Goal: Check status: Check status

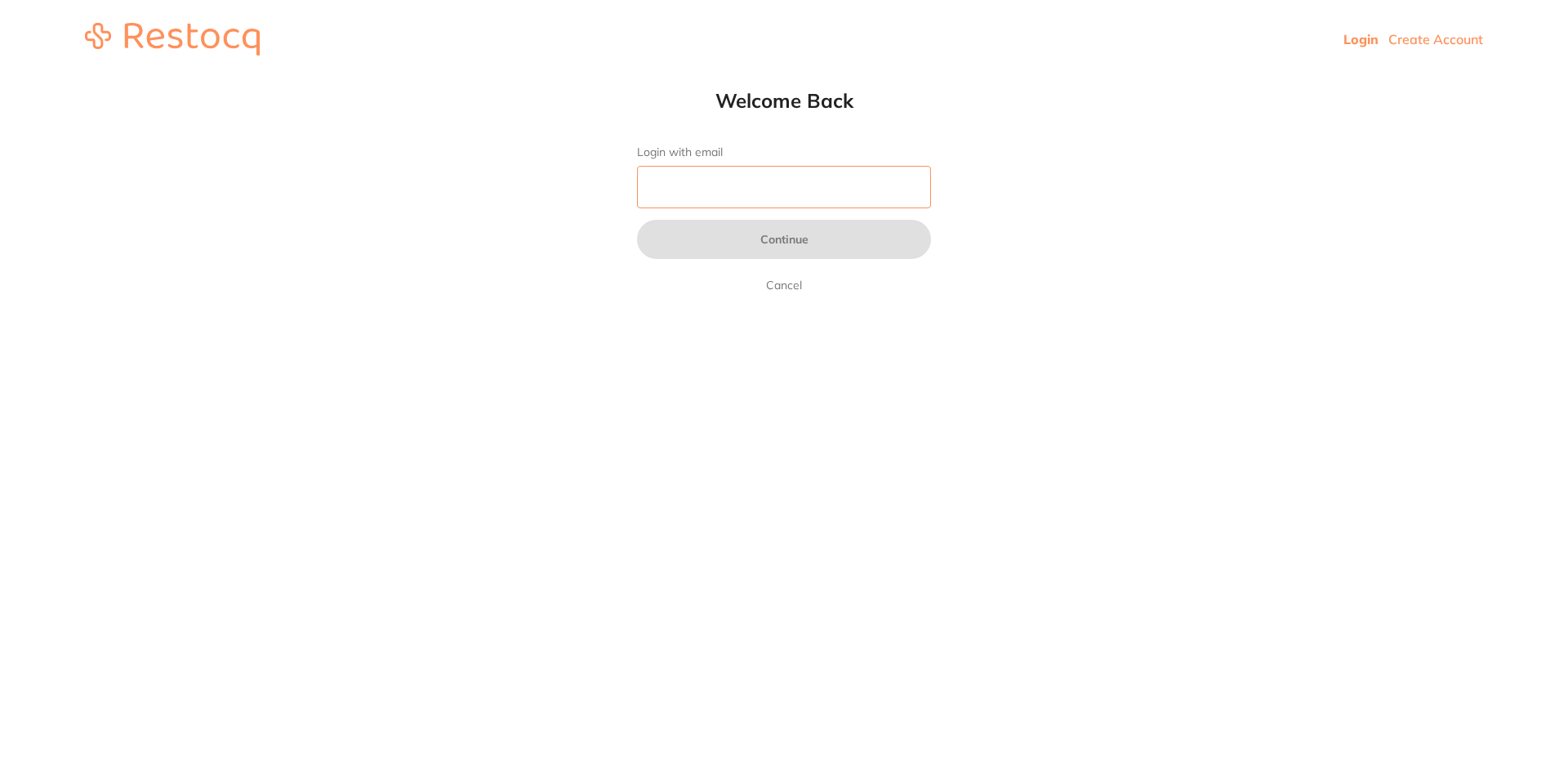
click at [704, 190] on input "Login with email" at bounding box center [784, 187] width 294 height 42
type input "[EMAIL_ADDRESS][DOMAIN_NAME]"
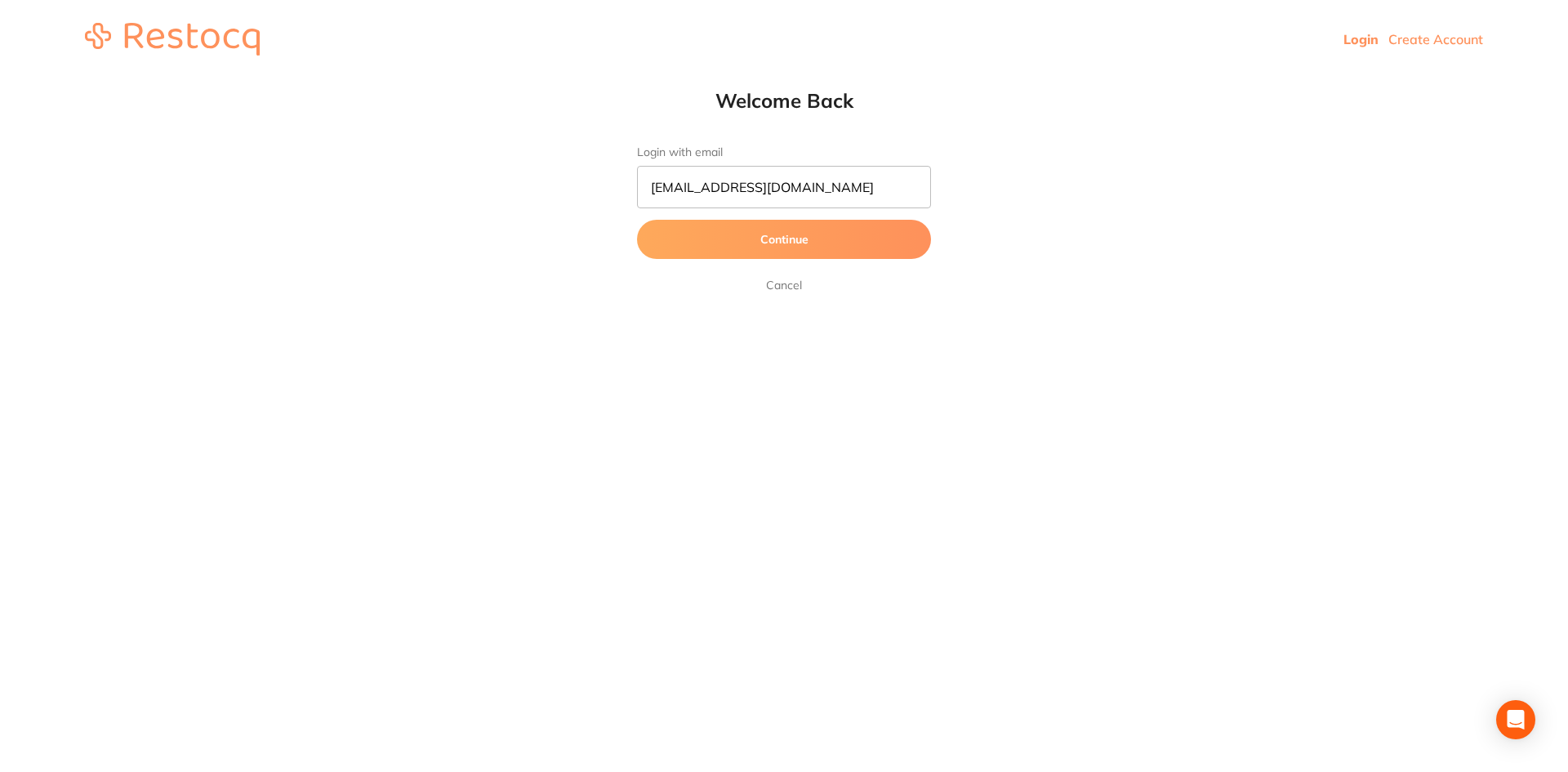
click at [763, 236] on button "Continue" at bounding box center [784, 239] width 294 height 40
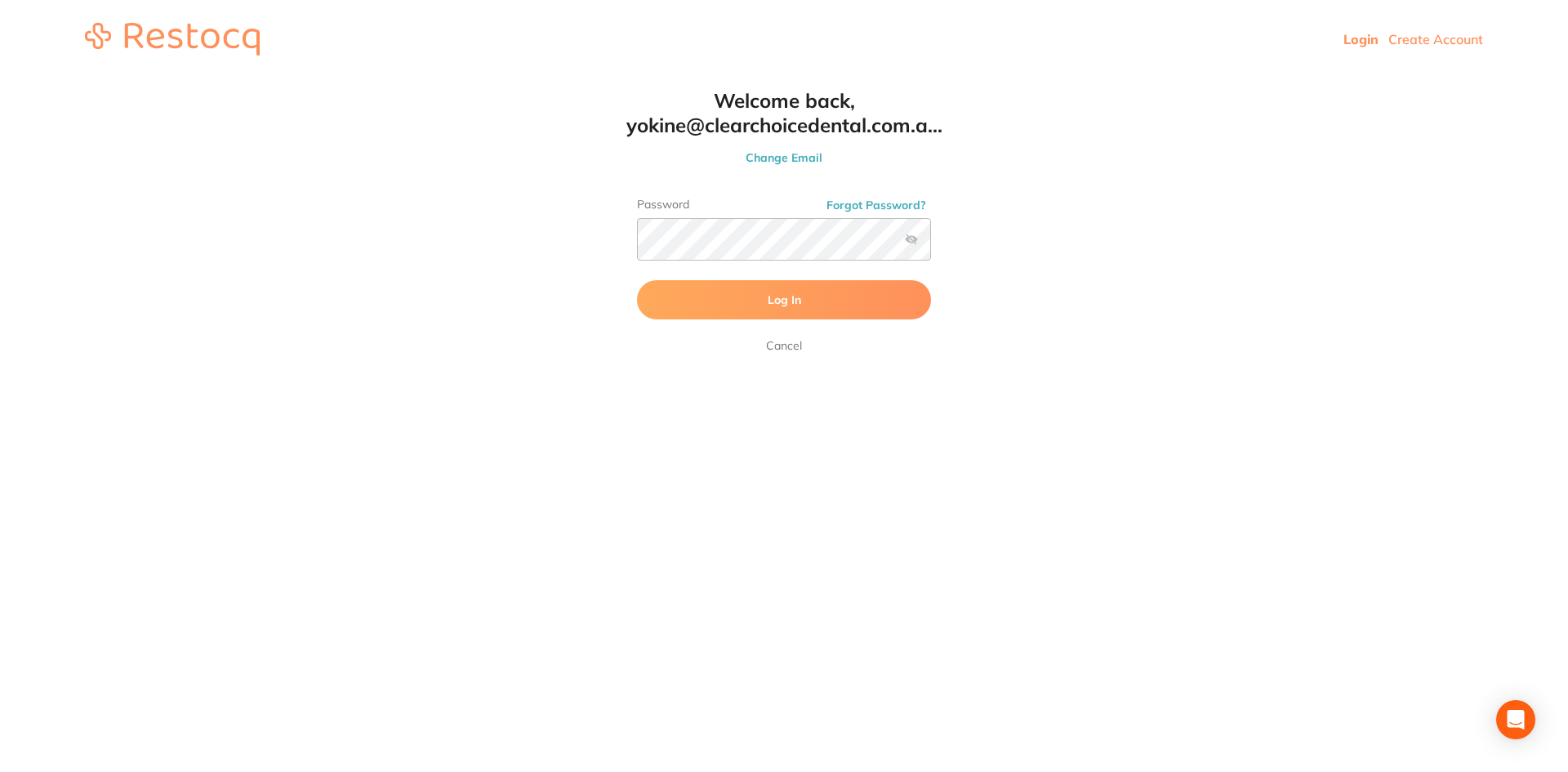
click at [771, 295] on span "Log In" at bounding box center [784, 299] width 34 height 14
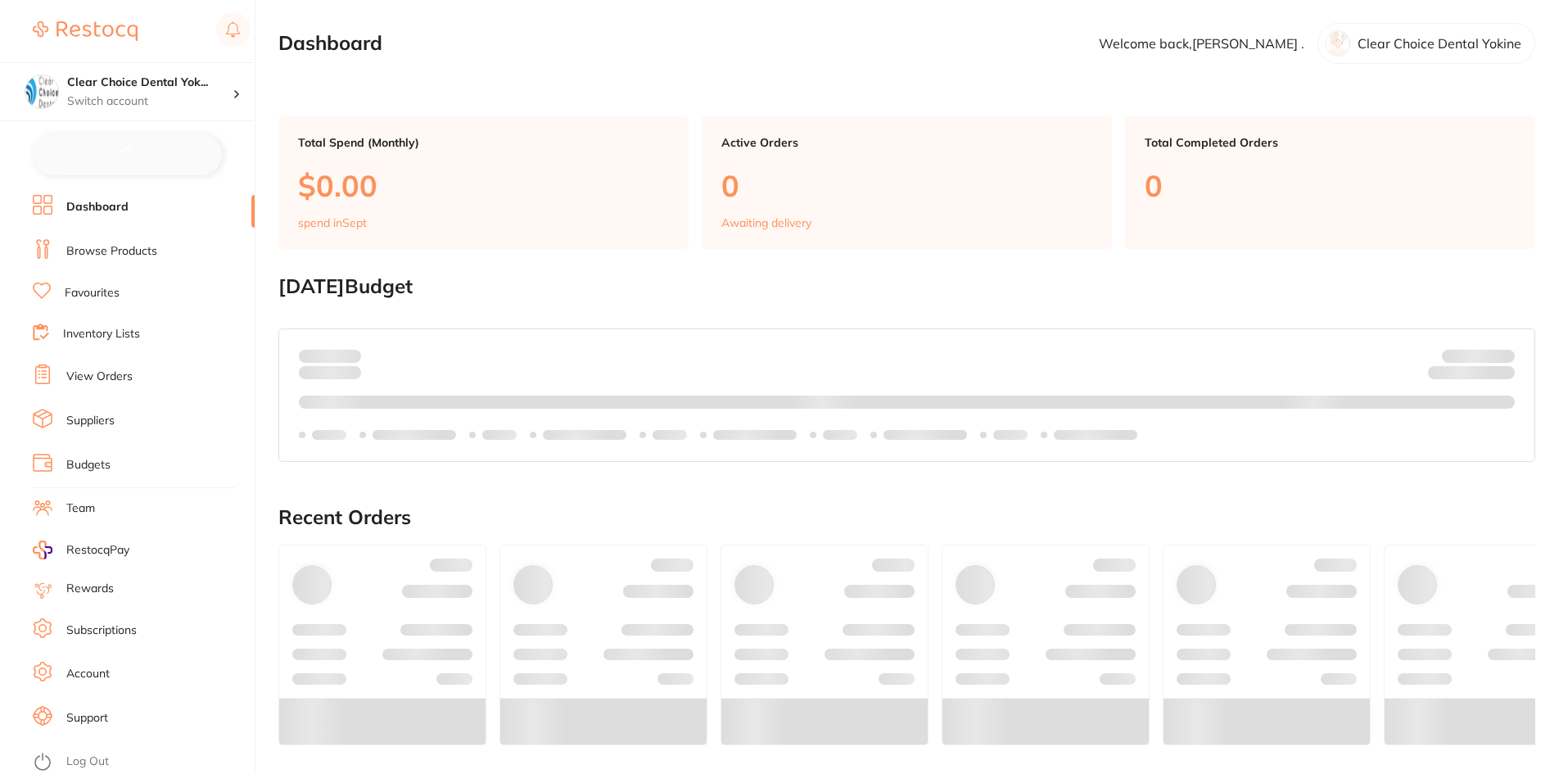
checkbox input "false"
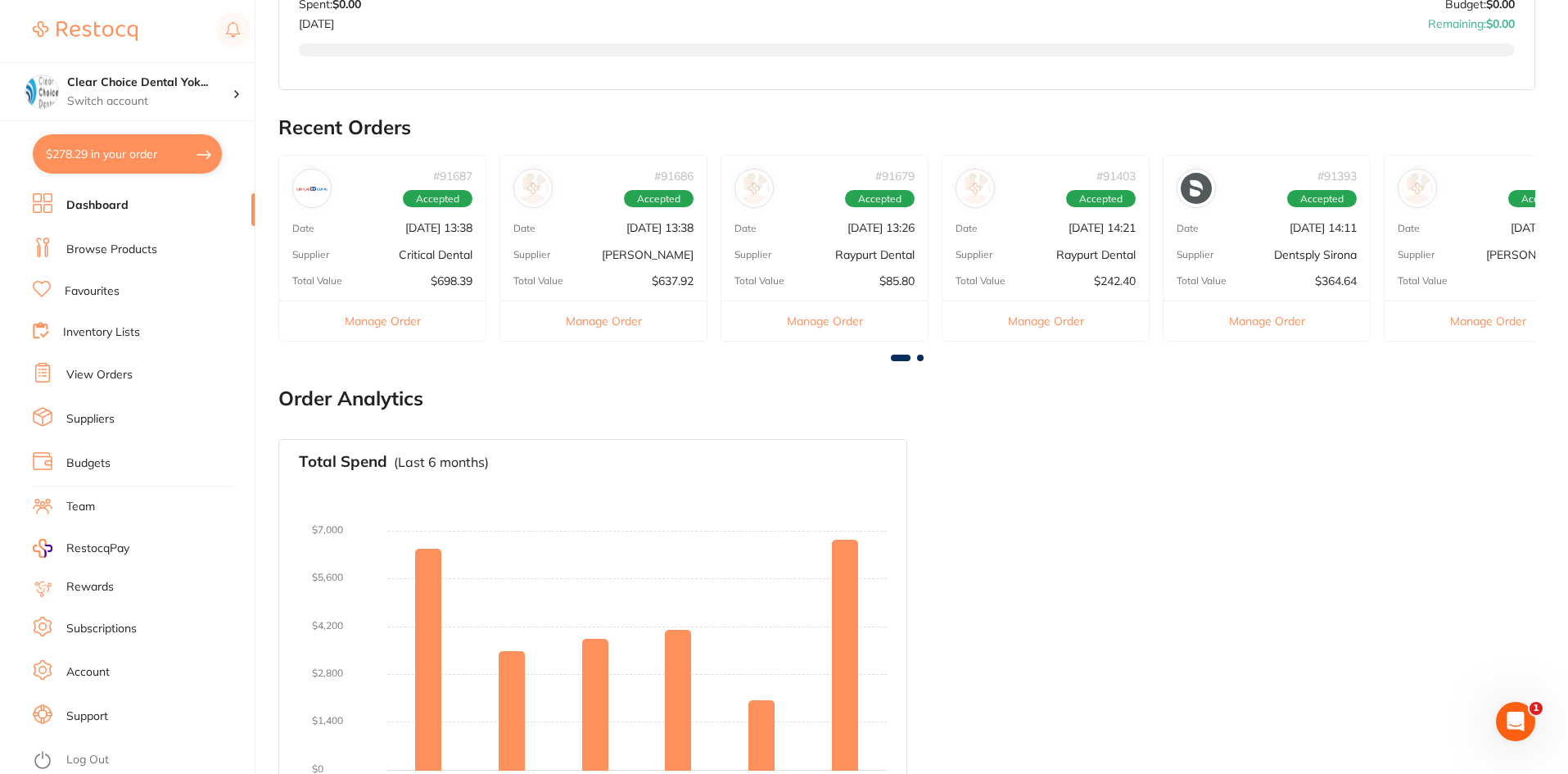
scroll to position [504, 0]
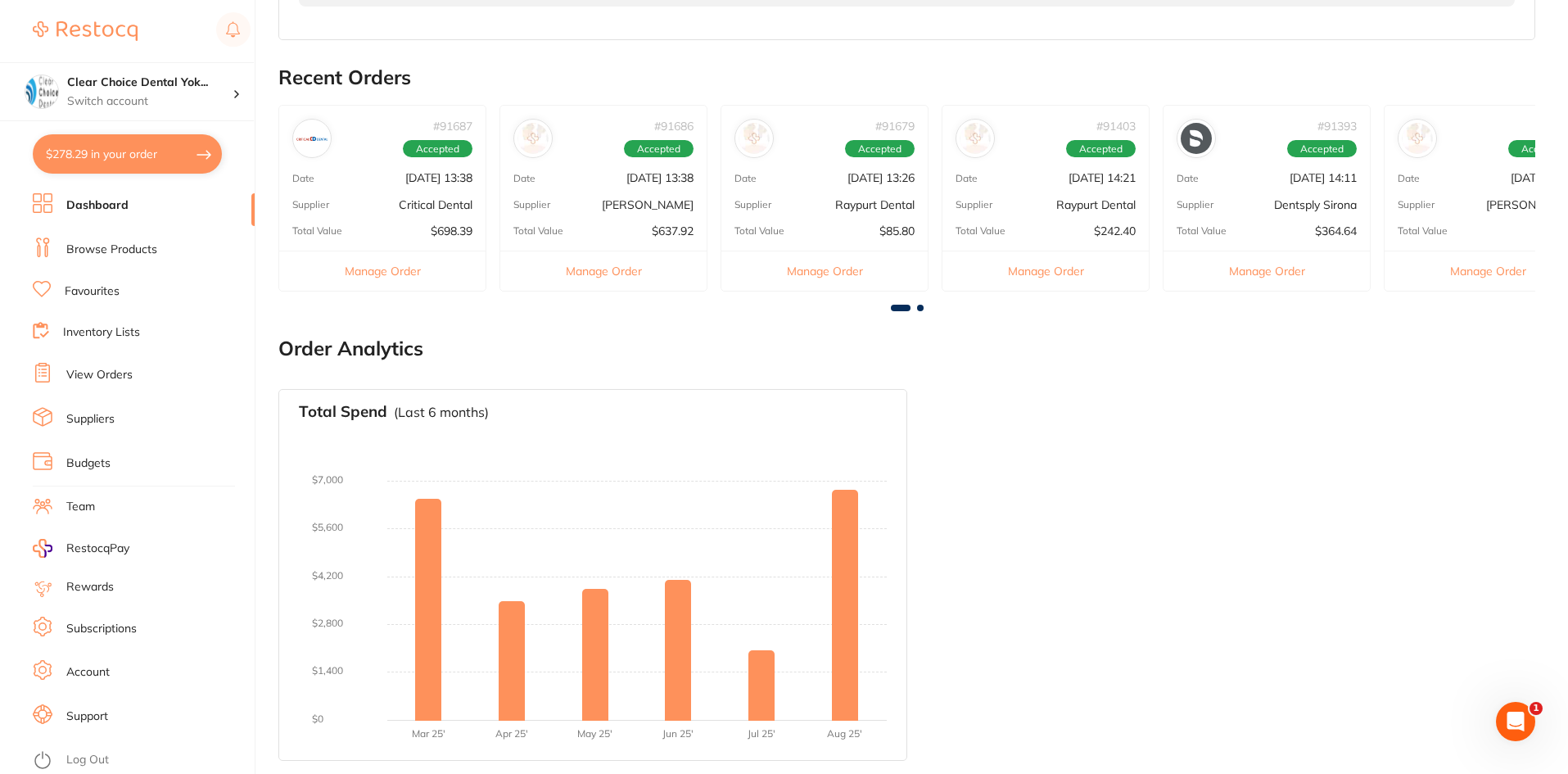
click at [95, 377] on link "View Orders" at bounding box center [100, 375] width 67 height 16
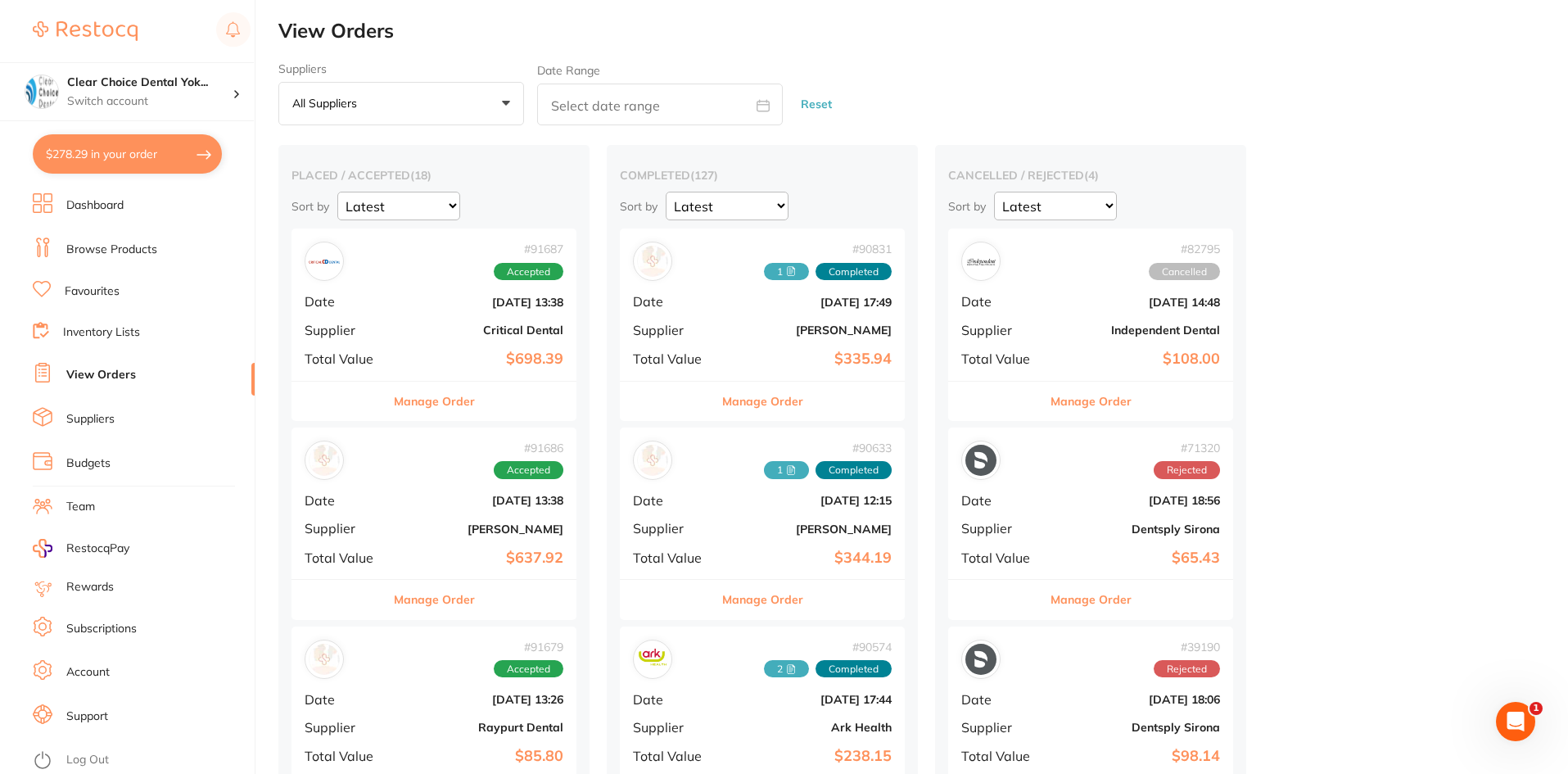
click at [452, 601] on button "Manage Order" at bounding box center [435, 599] width 81 height 40
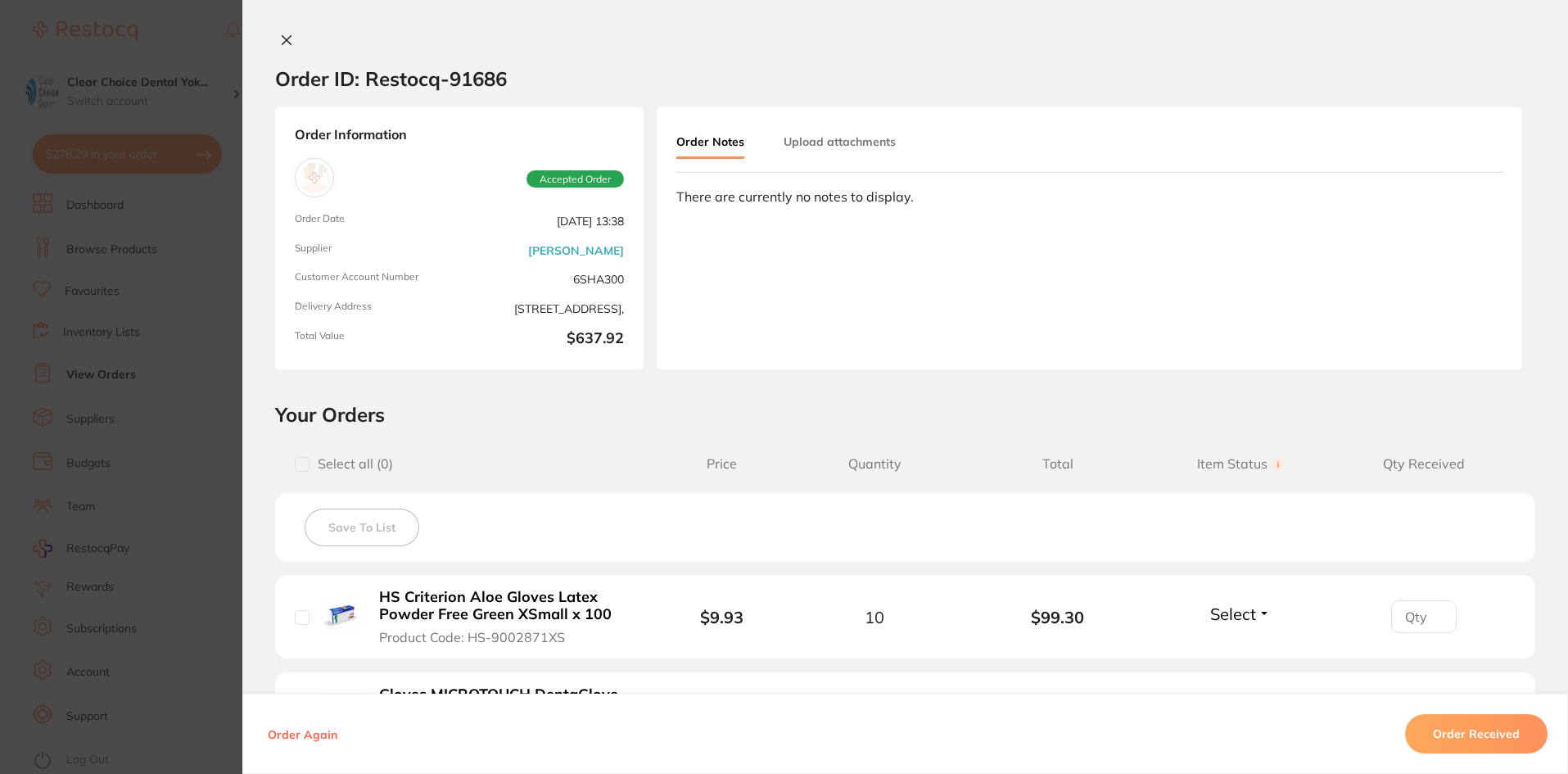
click at [845, 146] on button "Upload attachments" at bounding box center [839, 141] width 112 height 30
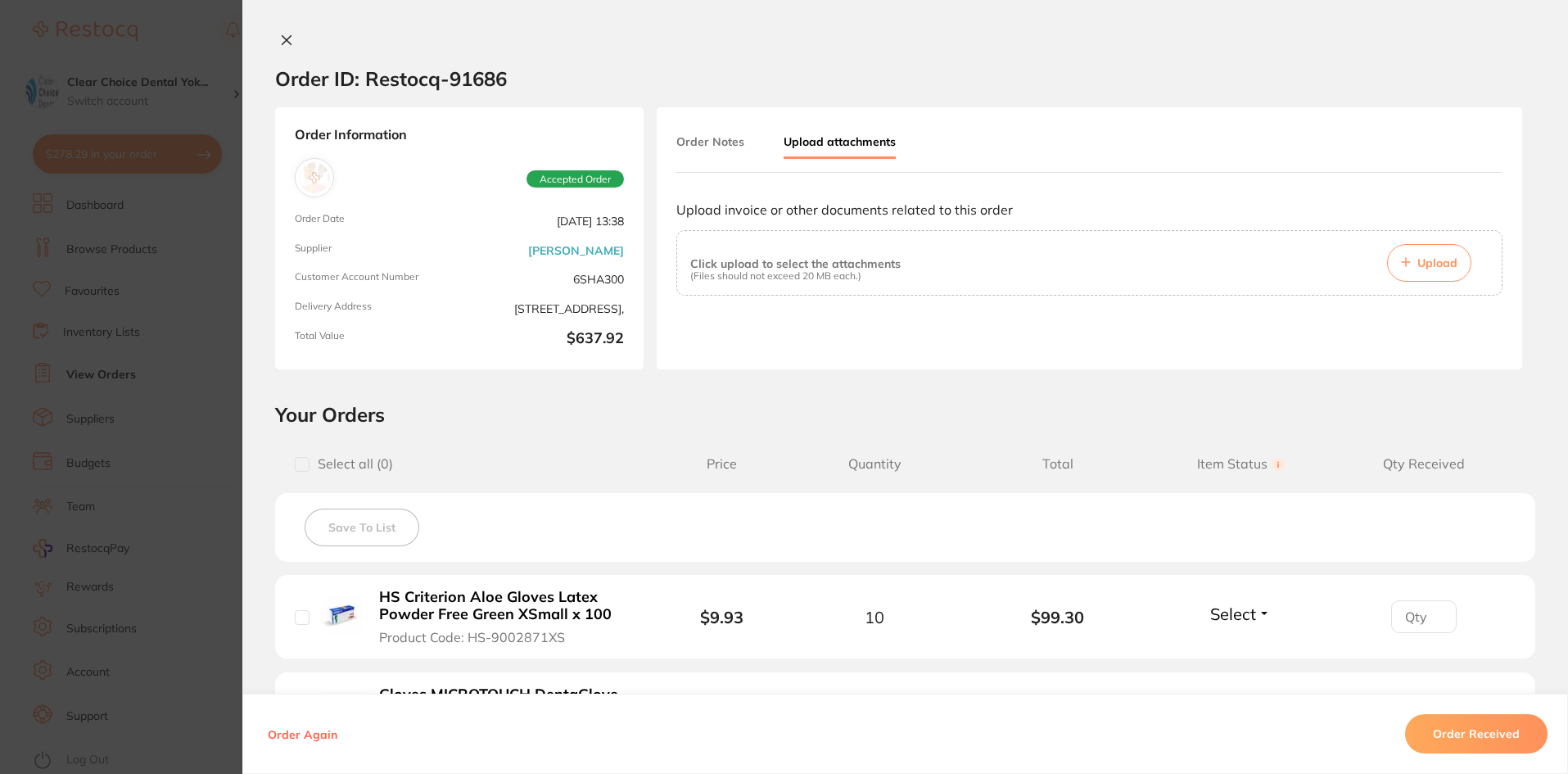
click at [1411, 266] on button "Upload" at bounding box center [1429, 263] width 84 height 38
